Goal: Task Accomplishment & Management: Use online tool/utility

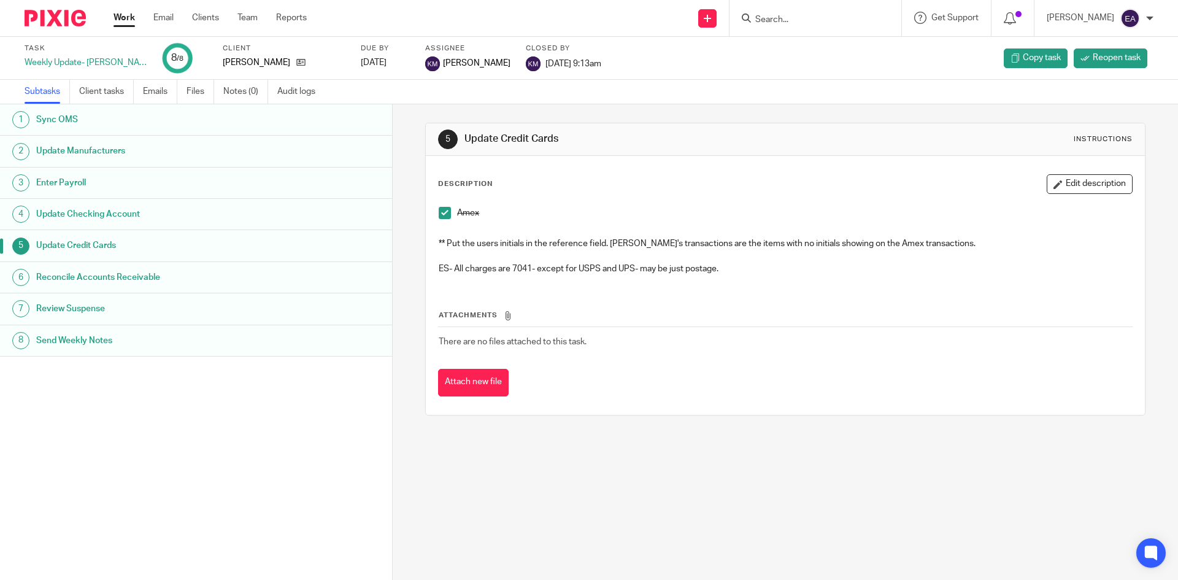
click at [812, 16] on input "Search" at bounding box center [809, 20] width 110 height 11
type input "mercahnt"
click at [819, 48] on link at bounding box center [827, 48] width 152 height 18
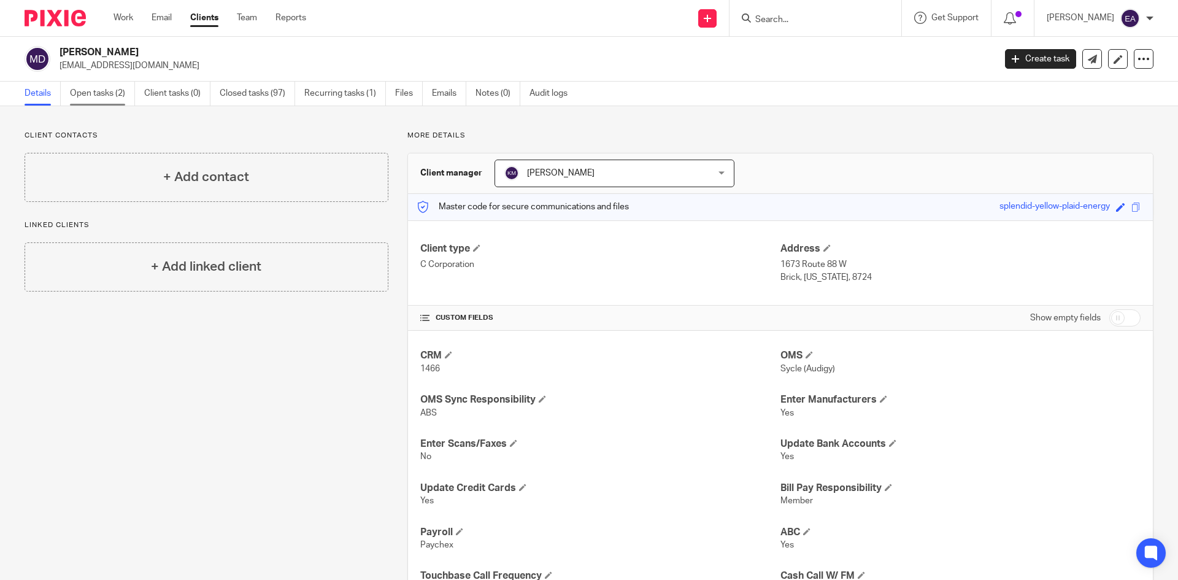
click at [106, 96] on link "Open tasks (2)" at bounding box center [102, 94] width 65 height 24
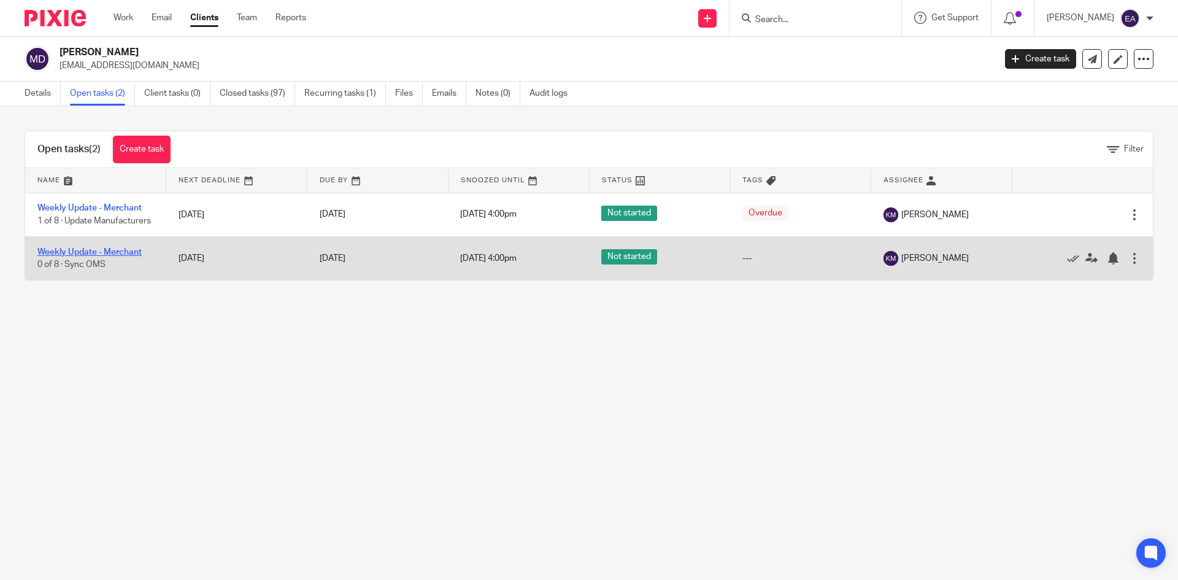
click at [121, 252] on link "Weekly Update - Merchant" at bounding box center [89, 252] width 104 height 9
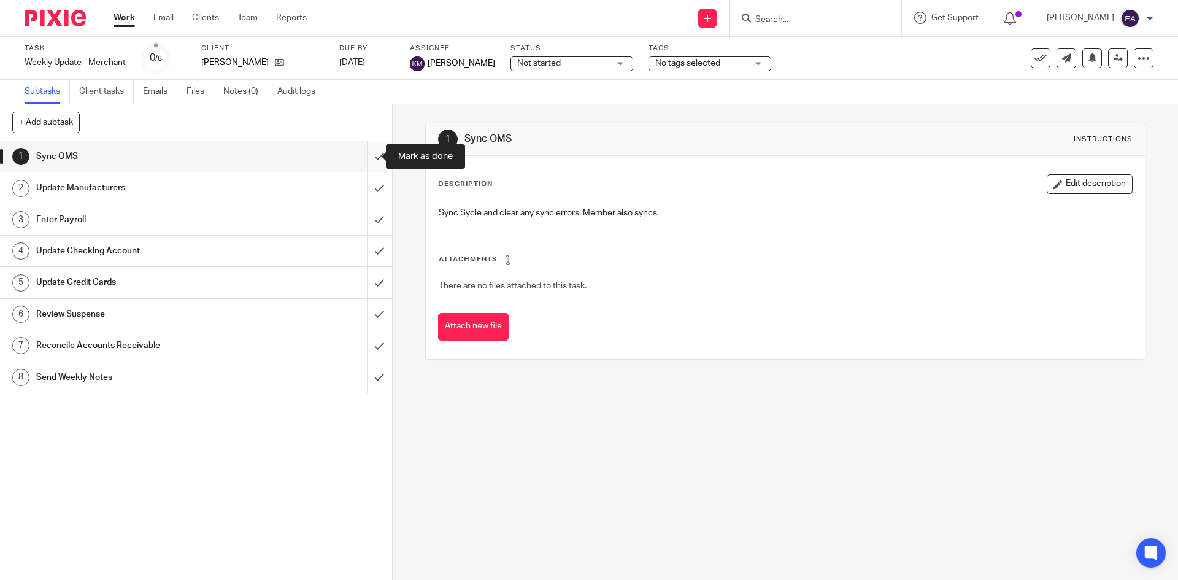
click at [366, 159] on input "submit" at bounding box center [196, 156] width 392 height 31
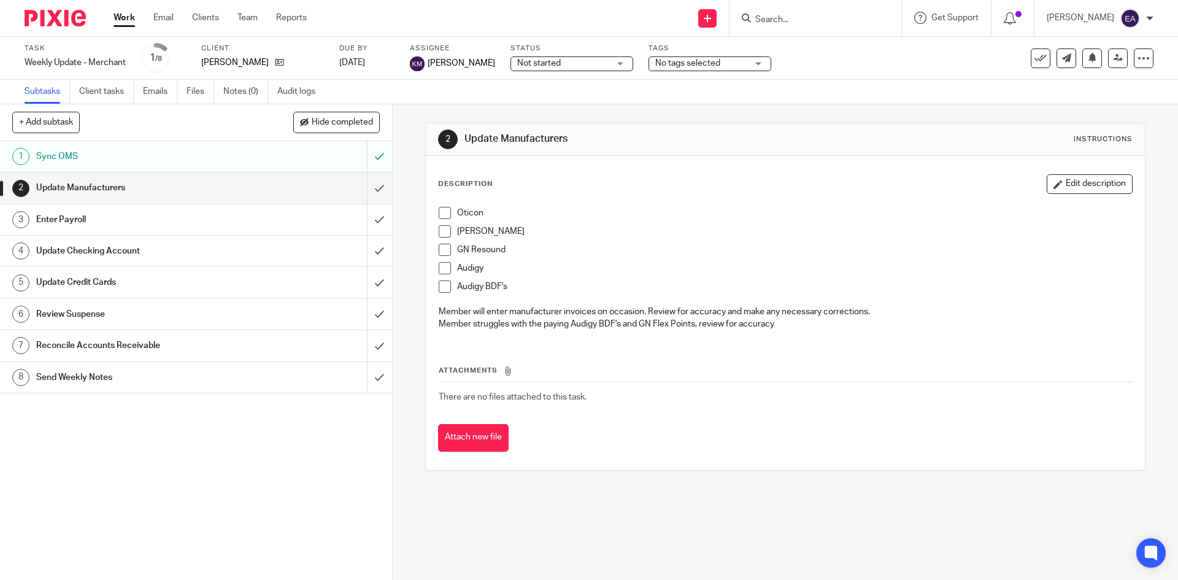
click at [444, 212] on span at bounding box center [445, 213] width 12 height 12
click at [439, 234] on span at bounding box center [445, 231] width 12 height 12
click at [445, 248] on span at bounding box center [445, 250] width 12 height 12
drag, startPoint x: 439, startPoint y: 269, endPoint x: 439, endPoint y: 282, distance: 12.9
click at [439, 269] on span at bounding box center [445, 268] width 12 height 12
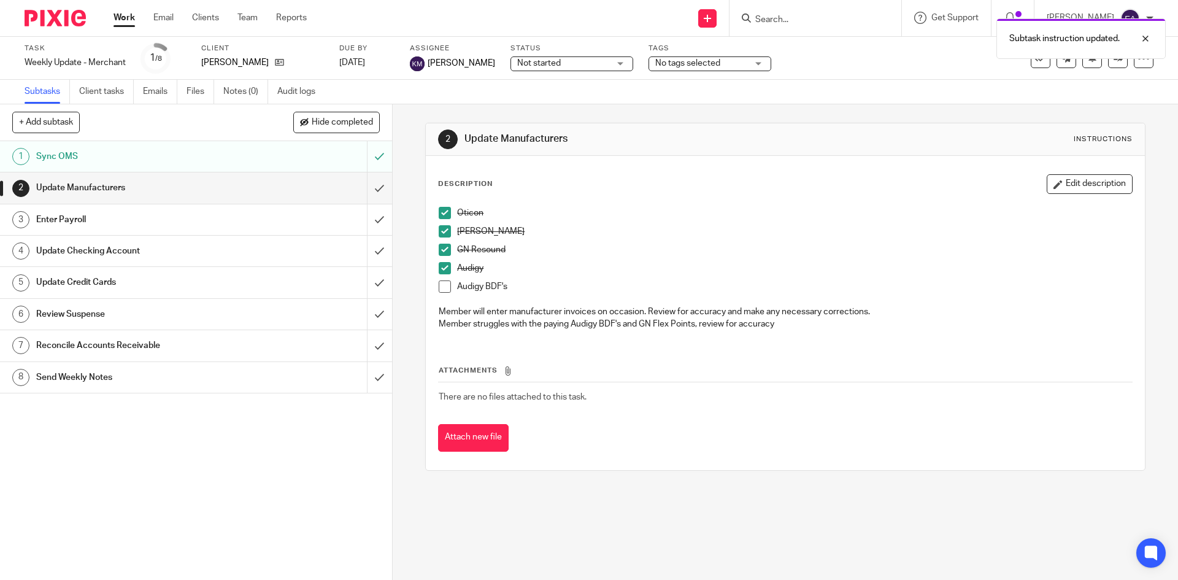
click at [439, 288] on span at bounding box center [445, 286] width 12 height 12
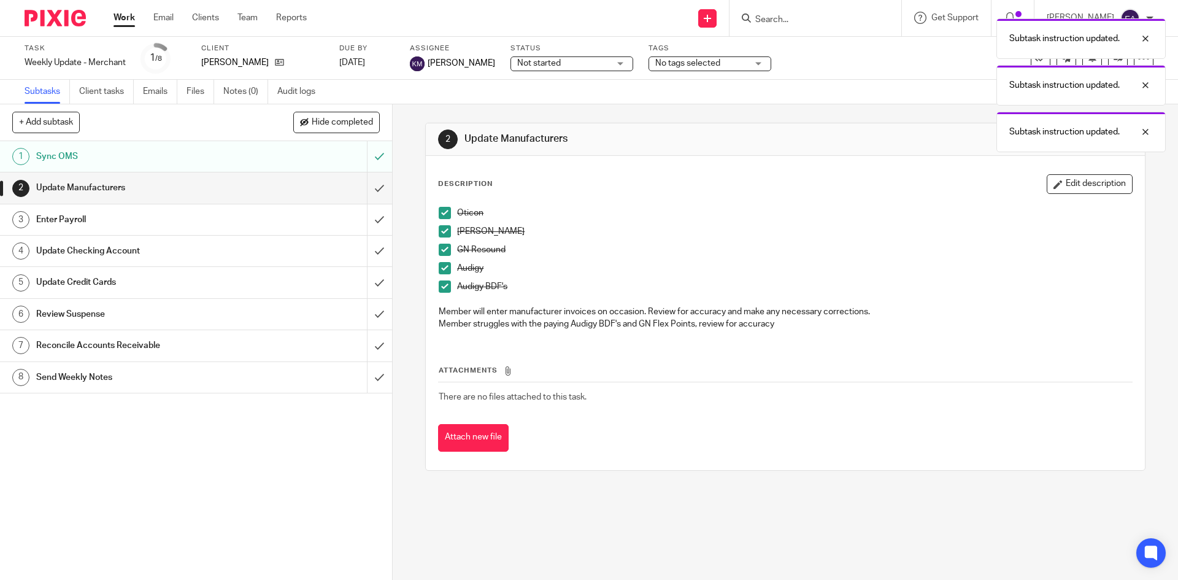
click at [445, 247] on span at bounding box center [445, 250] width 12 height 12
click at [244, 210] on div "Enter Payroll" at bounding box center [195, 219] width 318 height 18
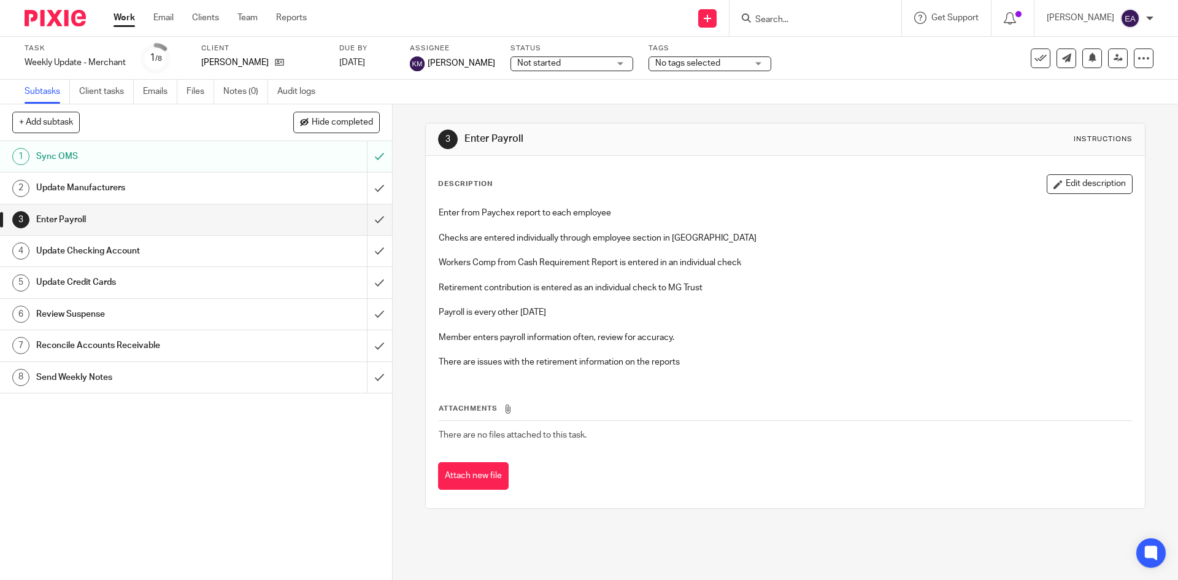
click at [229, 241] on link "4 Update Checking Account" at bounding box center [183, 251] width 367 height 31
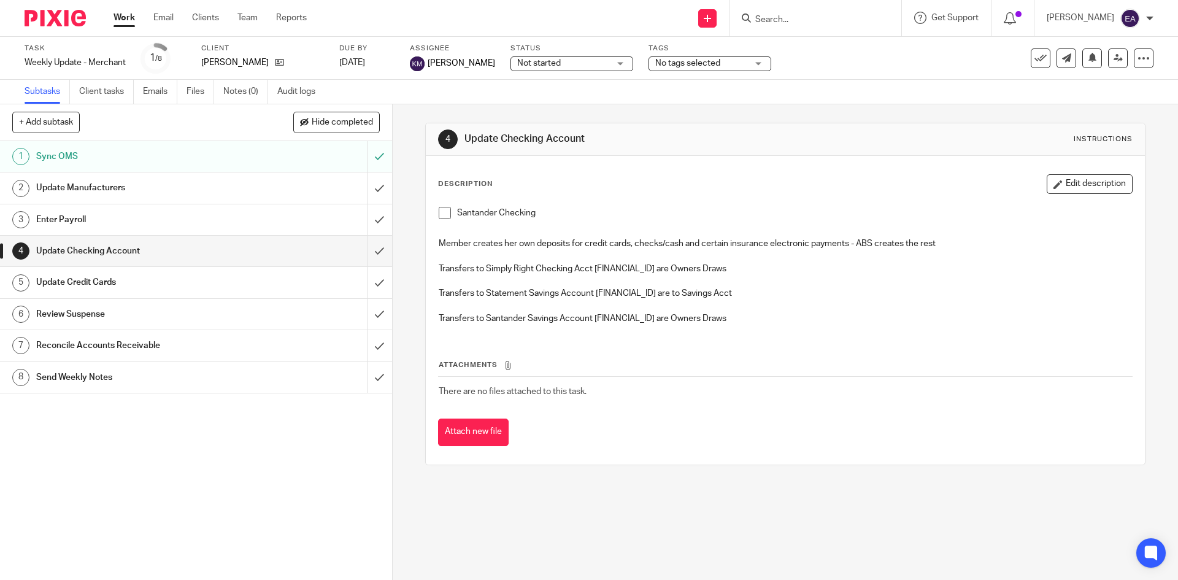
click at [220, 312] on h1 "Review Suspense" at bounding box center [142, 314] width 212 height 18
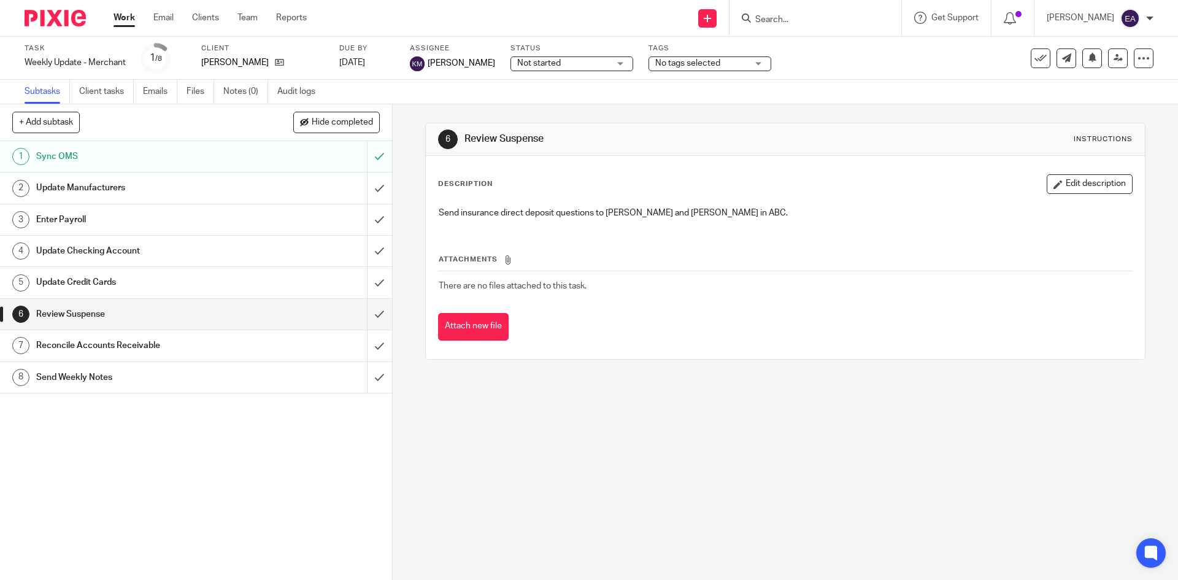
click at [207, 349] on h1 "Reconcile Accounts Receivable" at bounding box center [142, 345] width 212 height 18
